Goal: Find specific page/section: Find specific page/section

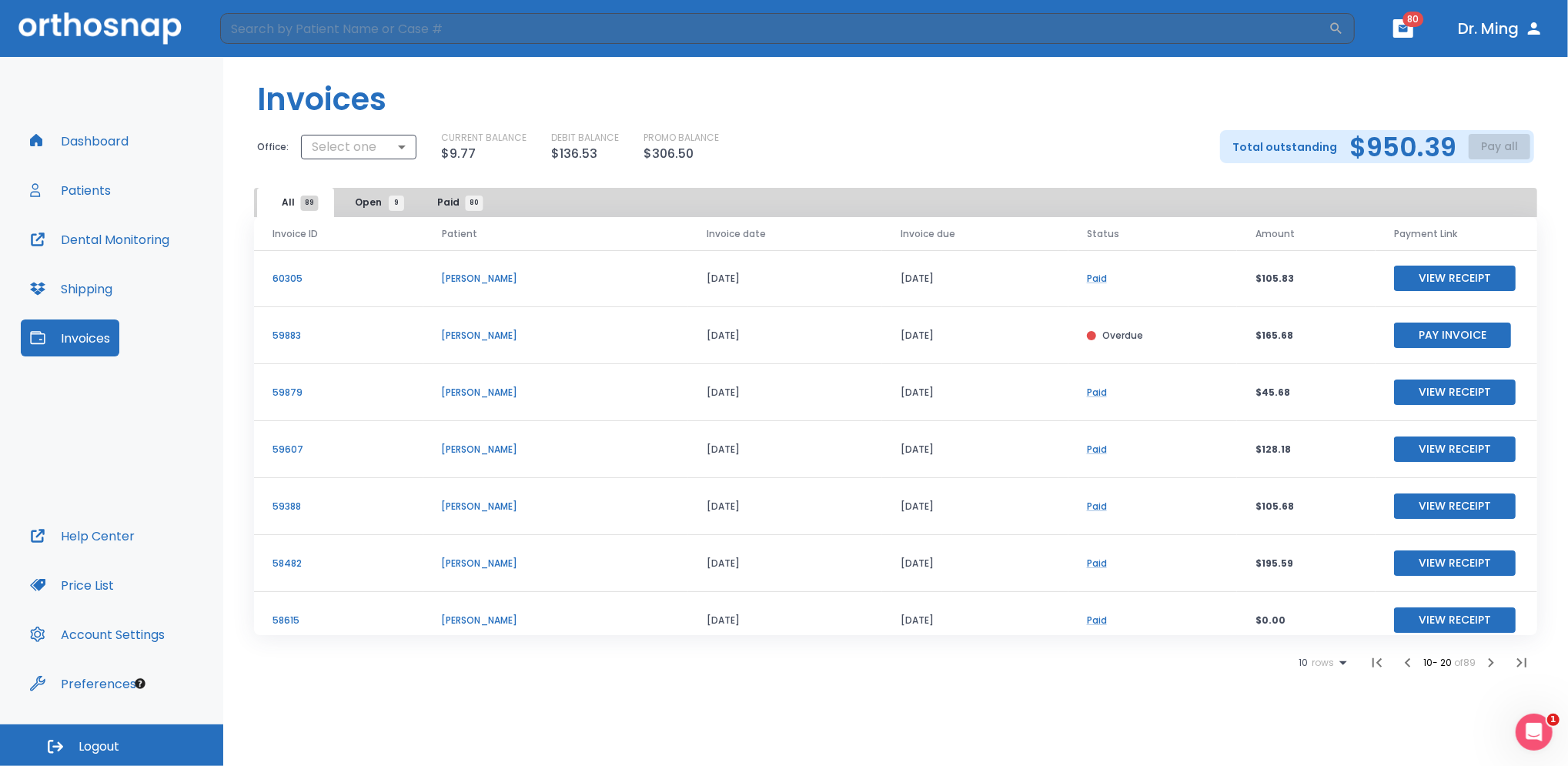
click at [1489, 663] on icon "button" at bounding box center [1491, 663] width 18 height 18
click at [1491, 663] on icon "button" at bounding box center [1491, 663] width 18 height 18
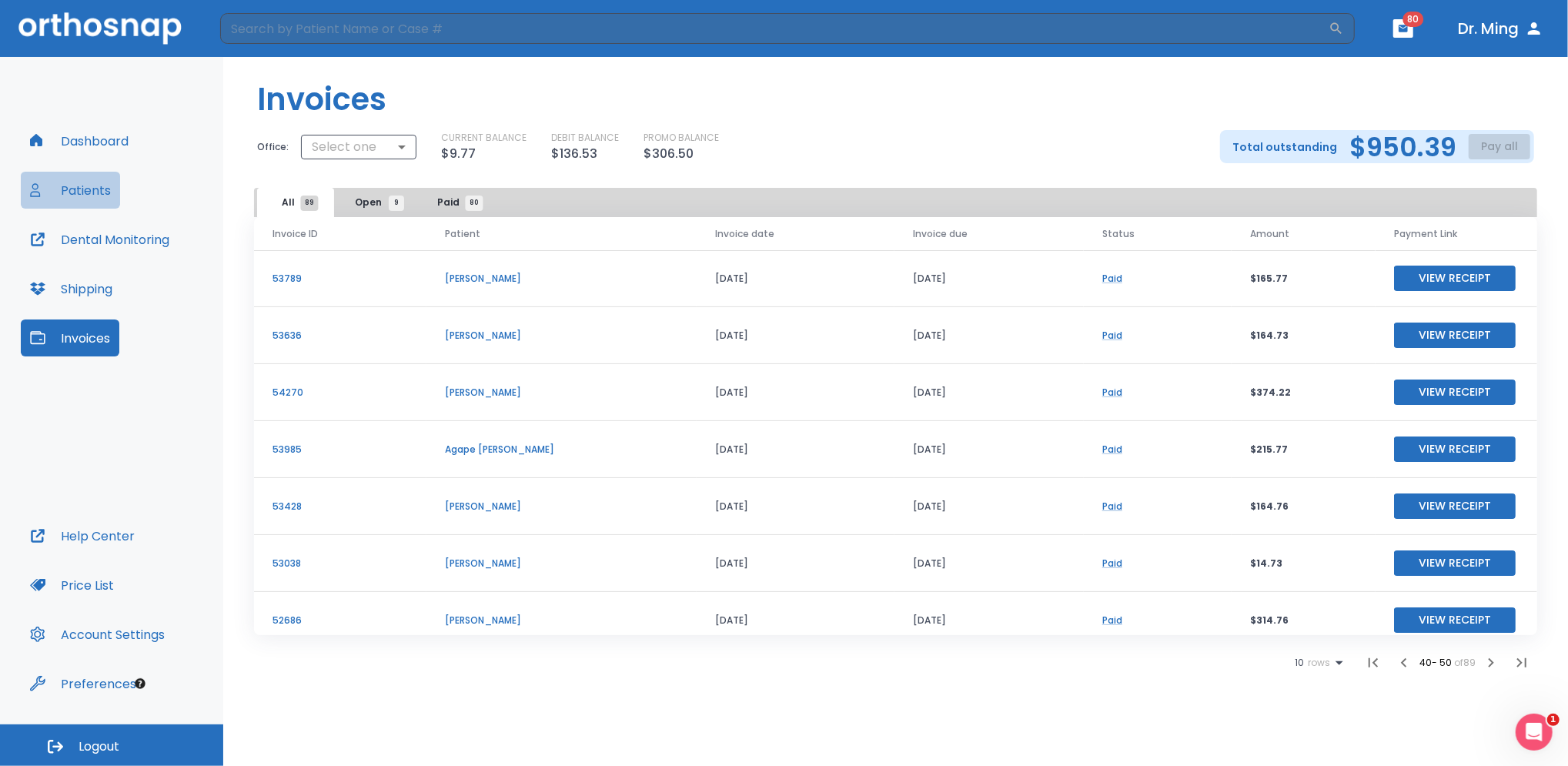
click at [87, 197] on button "Patients" at bounding box center [70, 190] width 99 height 37
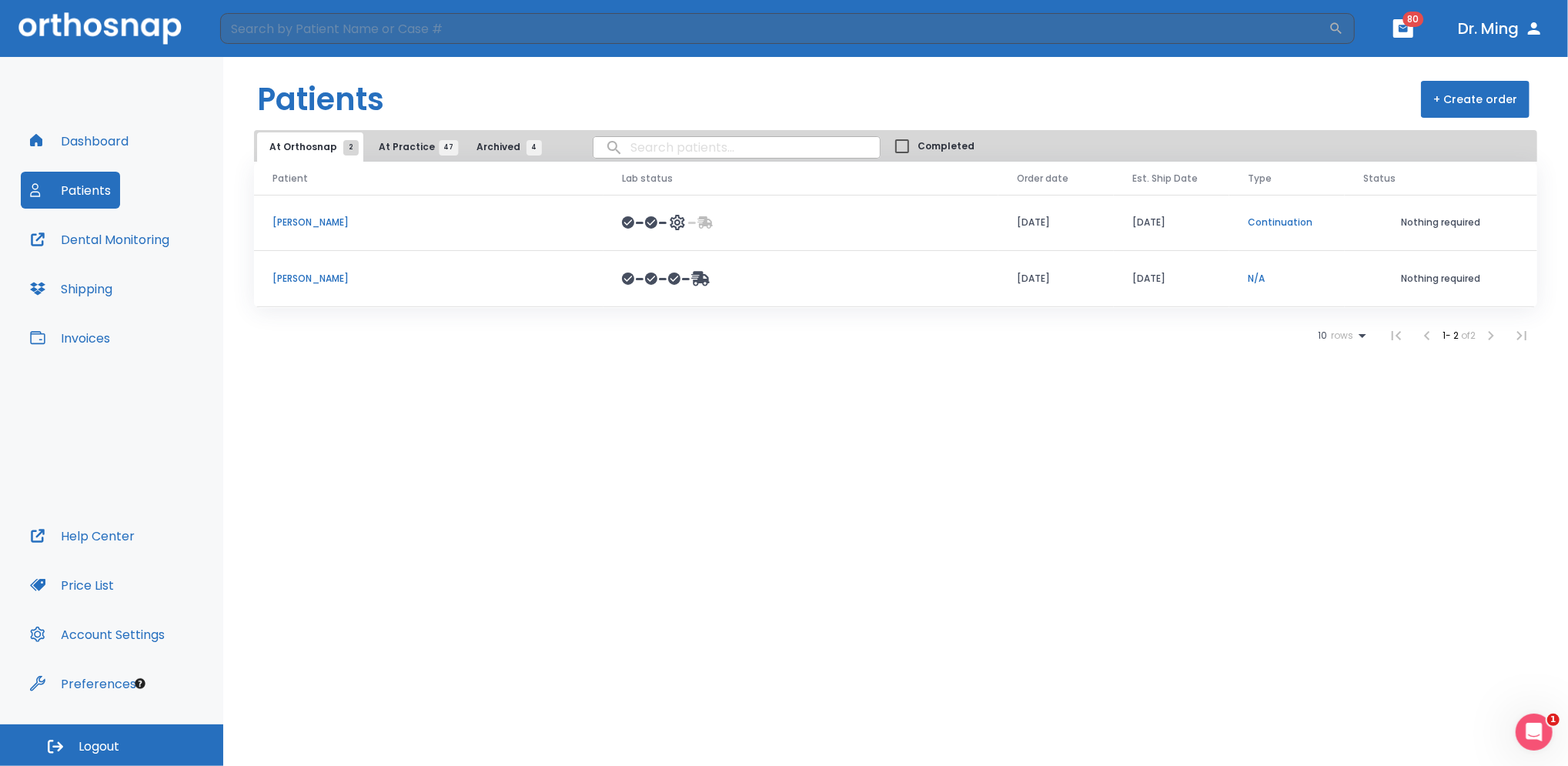
click at [299, 281] on p "[PERSON_NAME]" at bounding box center [429, 279] width 313 height 14
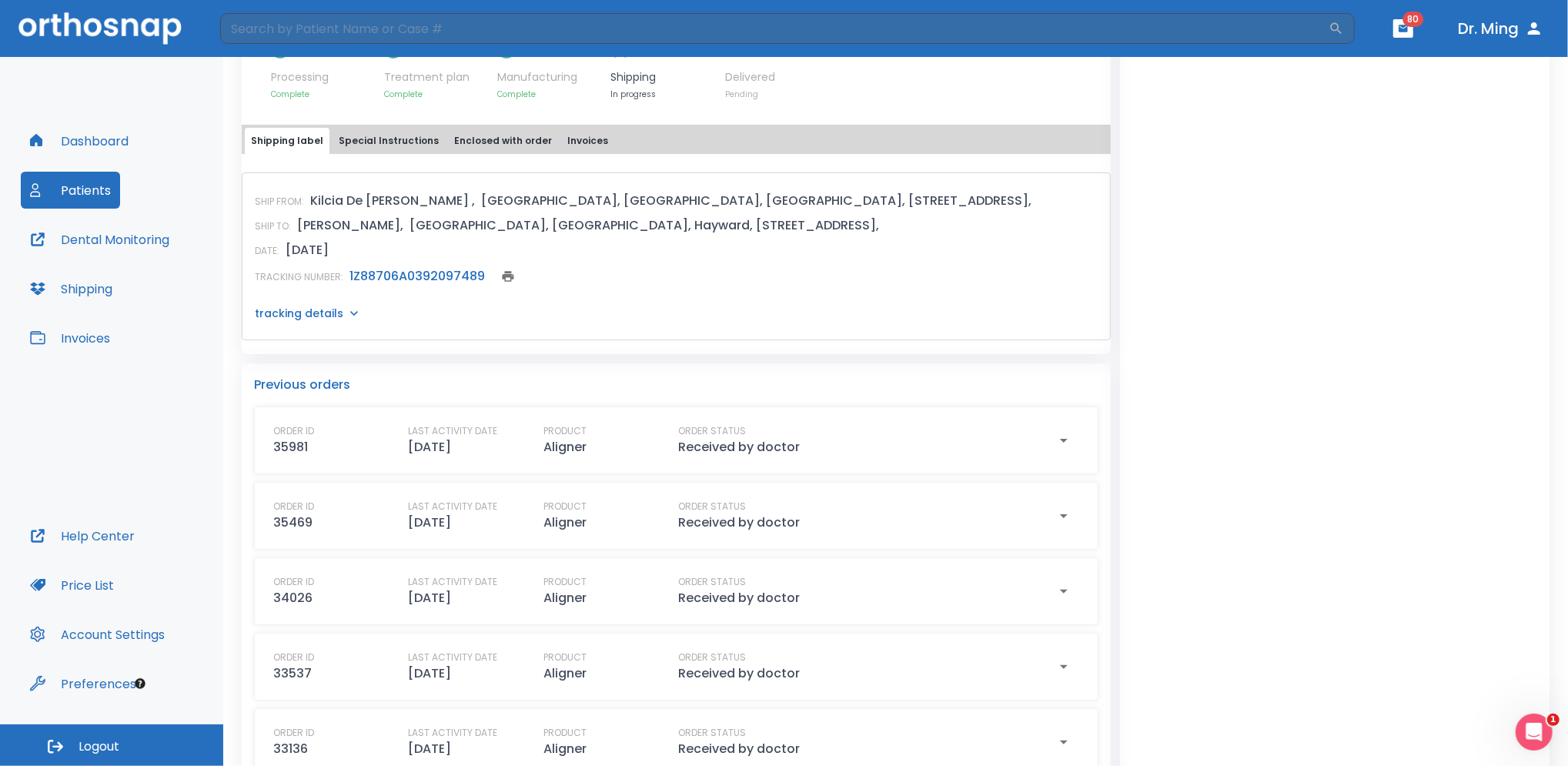
scroll to position [583, 0]
